Goal: Task Accomplishment & Management: Manage account settings

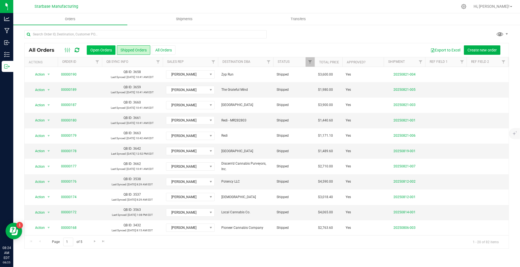
click at [104, 52] on button "Open Orders" at bounding box center [101, 49] width 29 height 9
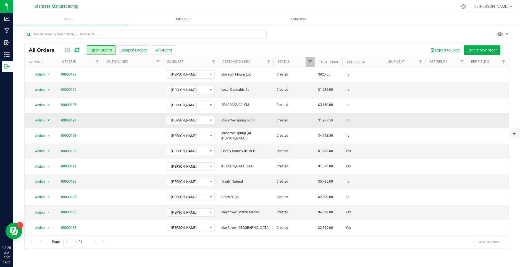
click at [48, 118] on span "select" at bounding box center [48, 120] width 4 height 4
click at [162, 246] on div "Page 1 of 1 1 - 14 of 14 items" at bounding box center [267, 241] width 484 height 13
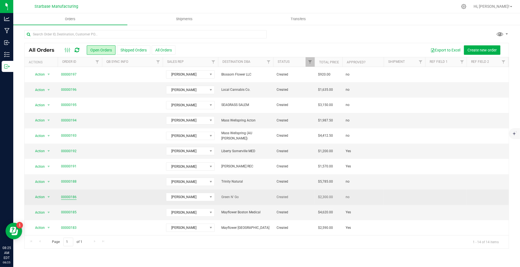
click at [71, 197] on link "00000186" at bounding box center [68, 196] width 15 height 5
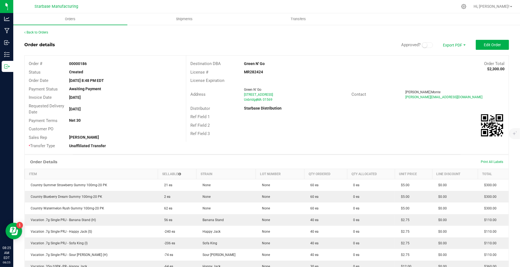
click at [426, 46] on small at bounding box center [424, 45] width 5 height 5
click at [423, 45] on small at bounding box center [424, 45] width 5 height 5
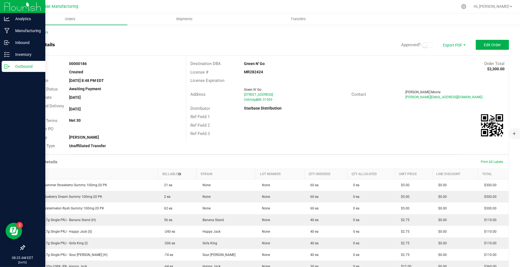
click at [12, 65] on p "Outbound" at bounding box center [26, 66] width 33 height 7
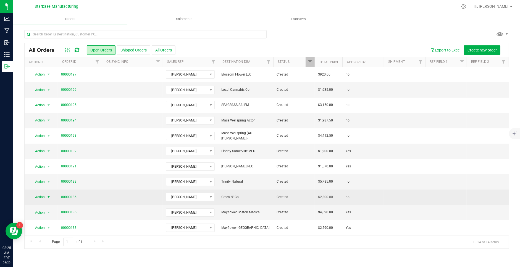
click at [46, 195] on span "select" at bounding box center [48, 197] width 7 height 8
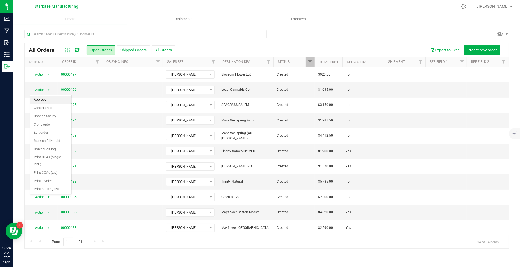
click at [41, 101] on li "Approve" at bounding box center [50, 100] width 41 height 8
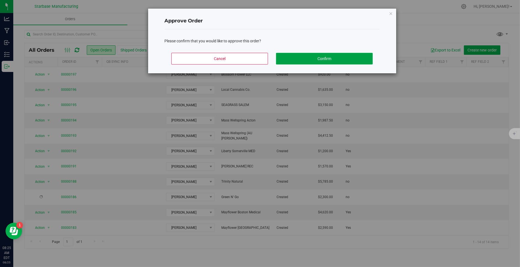
click at [300, 61] on button "Confirm" at bounding box center [324, 59] width 97 height 12
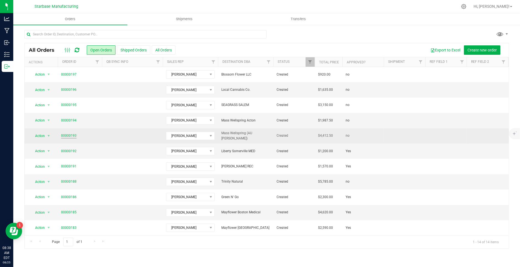
click at [71, 133] on link "00000193" at bounding box center [68, 135] width 15 height 5
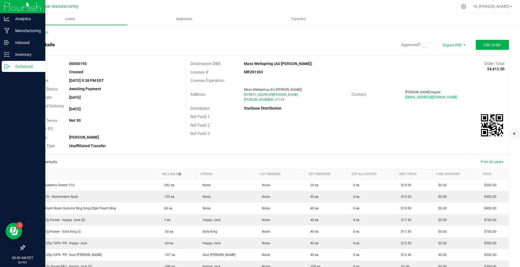
click at [4, 70] on div "Outbound" at bounding box center [24, 66] width 44 height 11
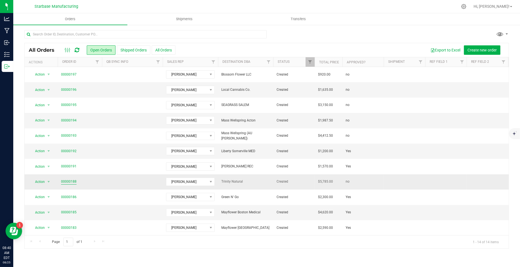
click at [64, 180] on link "00000188" at bounding box center [68, 181] width 15 height 5
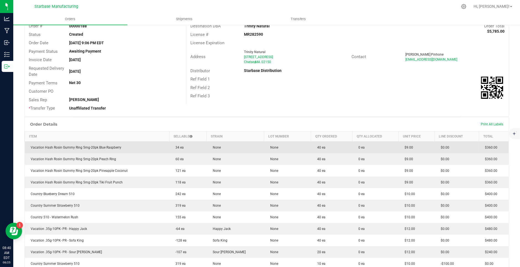
scroll to position [3, 0]
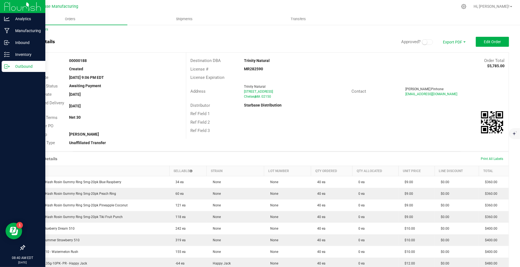
click at [6, 67] on icon at bounding box center [7, 67] width 6 height 6
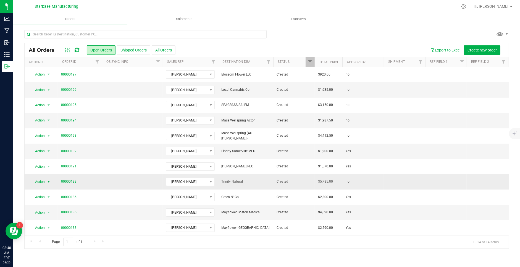
click at [45, 179] on span "Action" at bounding box center [41, 182] width 22 height 8
click at [50, 85] on li "Approve" at bounding box center [50, 84] width 41 height 8
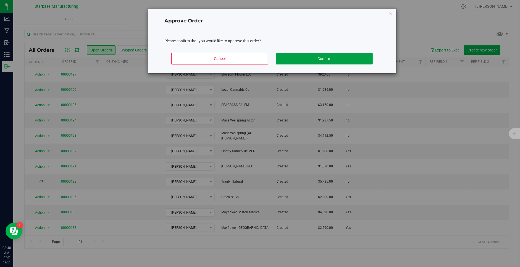
click at [309, 59] on button "Confirm" at bounding box center [324, 59] width 97 height 12
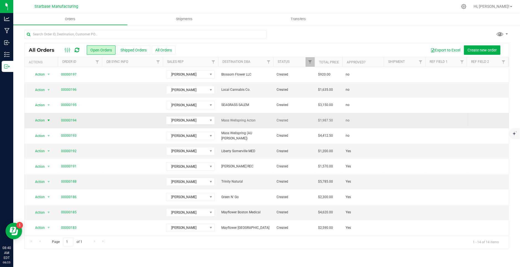
click at [40, 120] on span "Action" at bounding box center [37, 120] width 15 height 8
click at [44, 127] on li "Approve" at bounding box center [50, 129] width 41 height 8
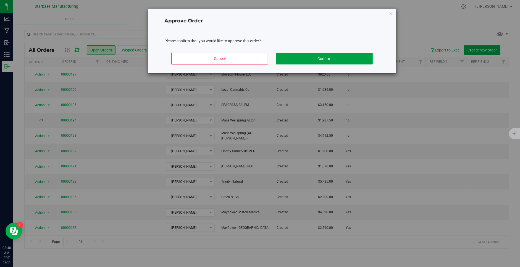
click at [321, 58] on button "Confirm" at bounding box center [324, 59] width 97 height 12
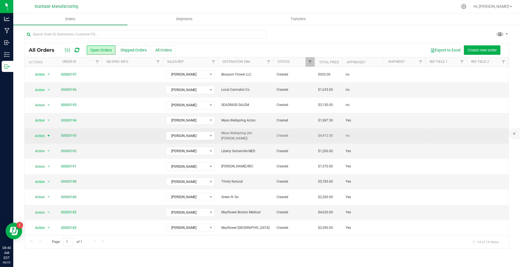
click at [40, 134] on span "Action" at bounding box center [37, 136] width 15 height 8
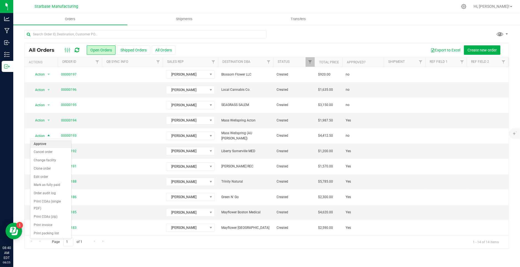
click at [46, 143] on li "Approve" at bounding box center [50, 144] width 41 height 8
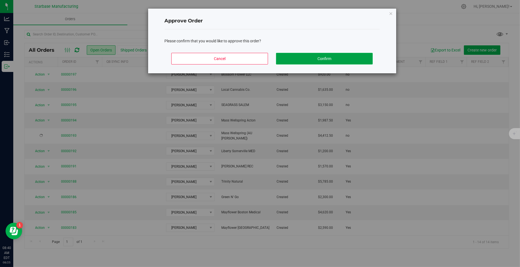
click at [309, 56] on button "Confirm" at bounding box center [324, 59] width 97 height 12
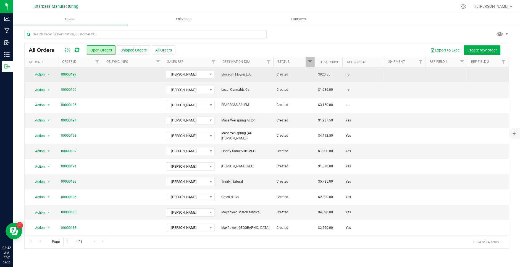
click at [68, 72] on link "00000197" at bounding box center [68, 74] width 15 height 5
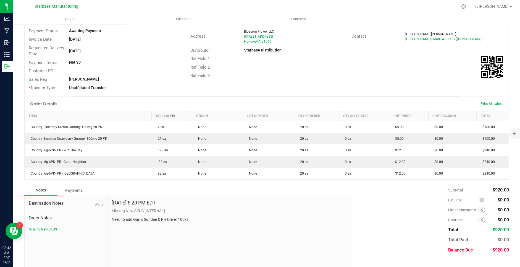
scroll to position [58, 0]
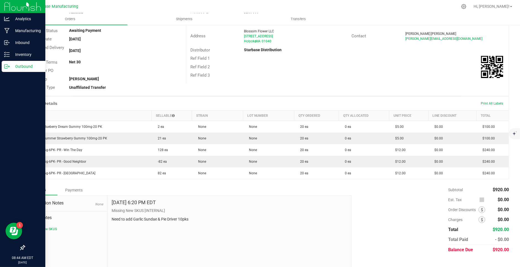
click at [12, 66] on p "Outbound" at bounding box center [26, 66] width 33 height 7
